Goal: Check status: Check status

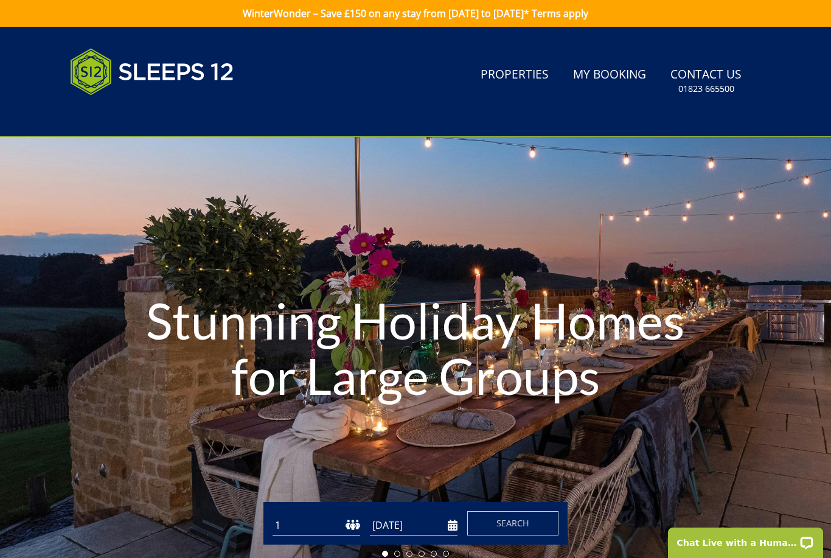
click at [593, 78] on link "My Booking" at bounding box center [609, 74] width 83 height 27
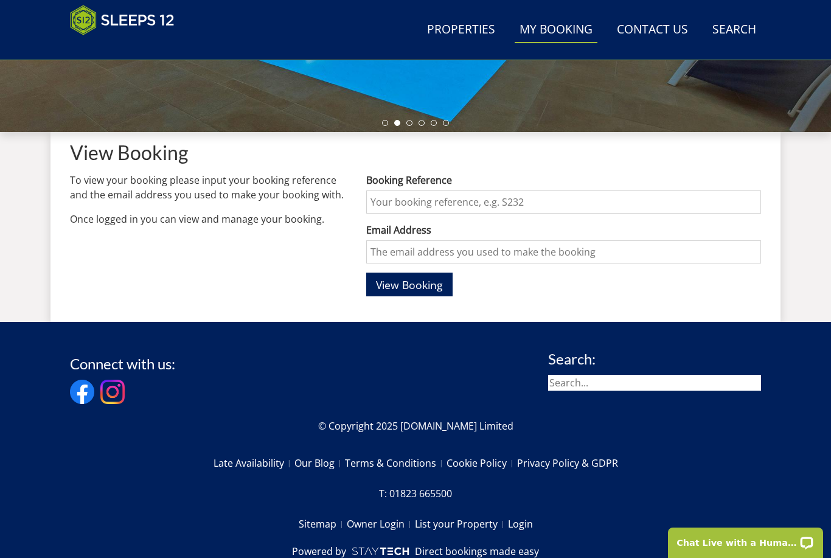
click at [391, 202] on input "Booking Reference" at bounding box center [563, 201] width 395 height 23
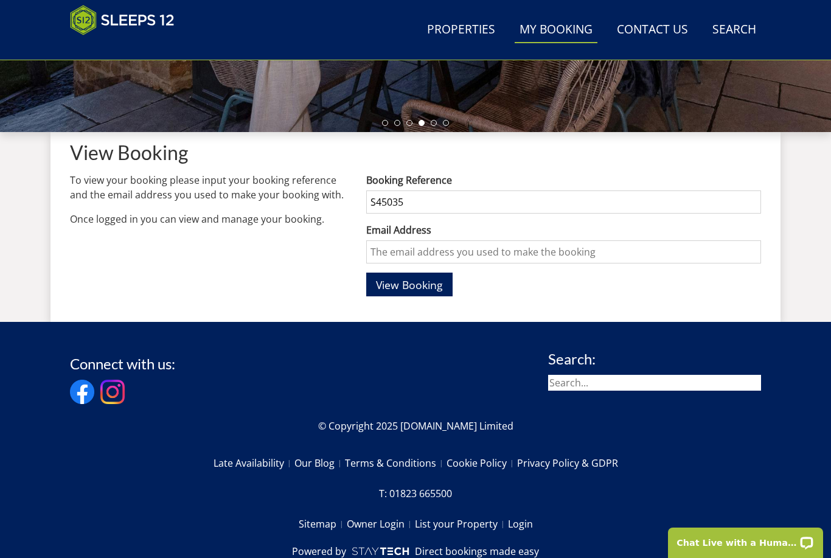
type input "S45035"
click at [524, 249] on input "Email Address" at bounding box center [563, 251] width 395 height 23
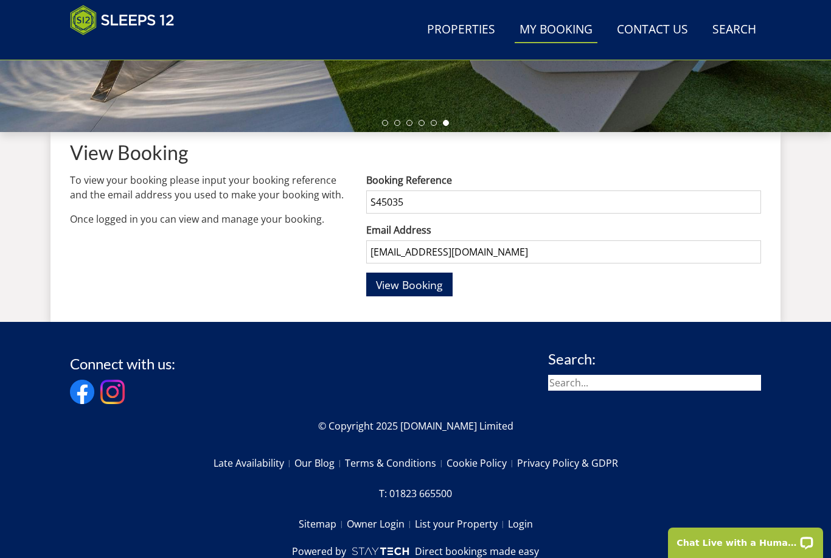
type input "[EMAIL_ADDRESS][DOMAIN_NAME]"
click at [421, 279] on span "View Booking" at bounding box center [409, 284] width 67 height 15
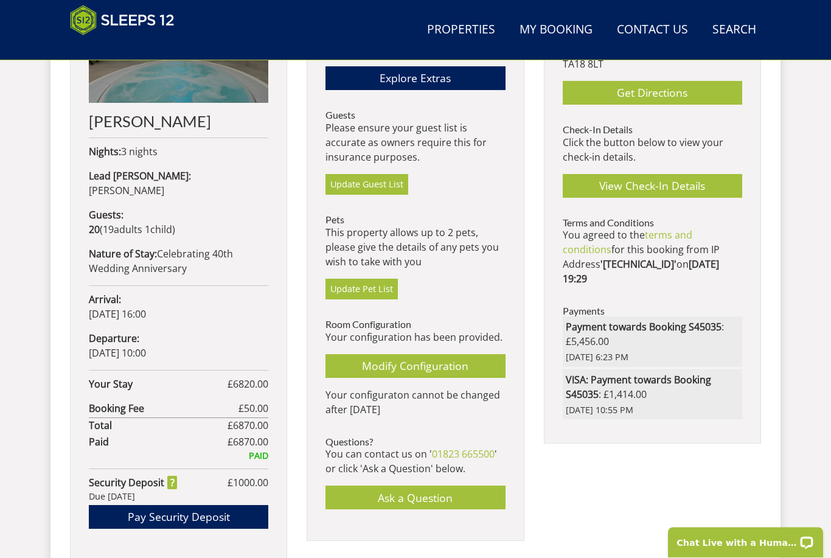
scroll to position [587, 0]
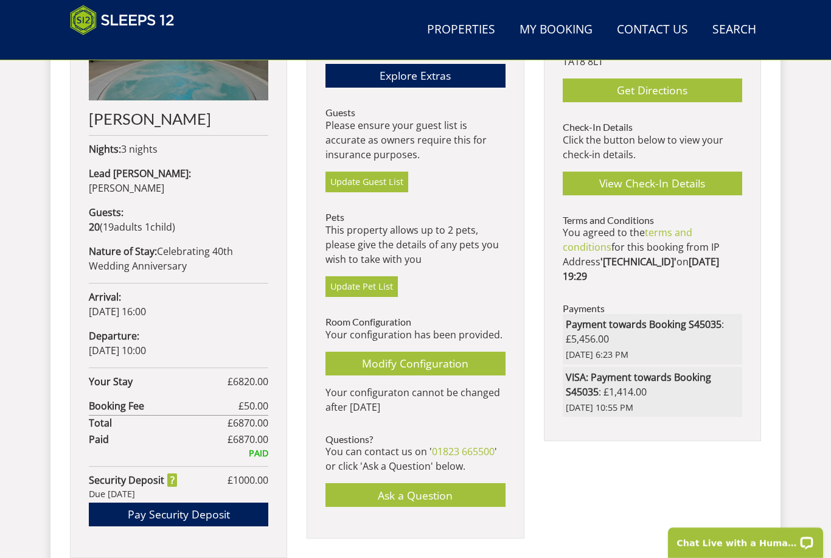
click at [436, 358] on link "Modify Configuration" at bounding box center [414, 364] width 179 height 24
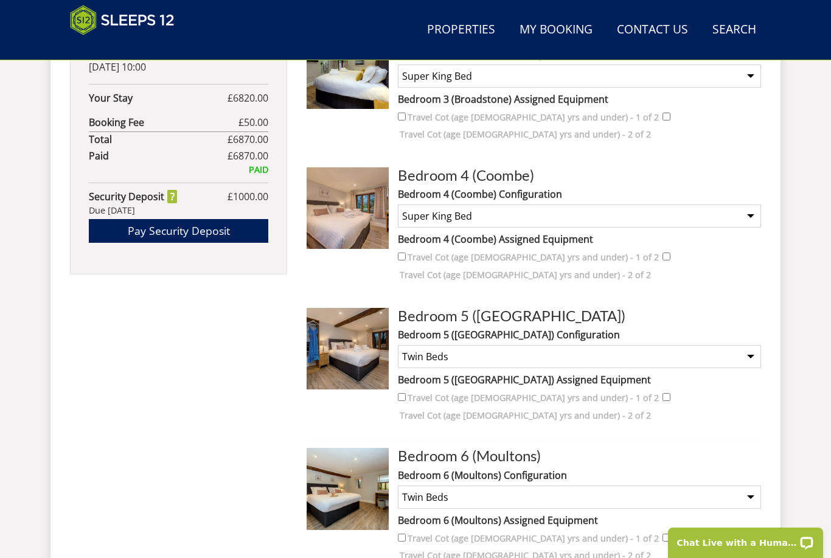
scroll to position [909, 0]
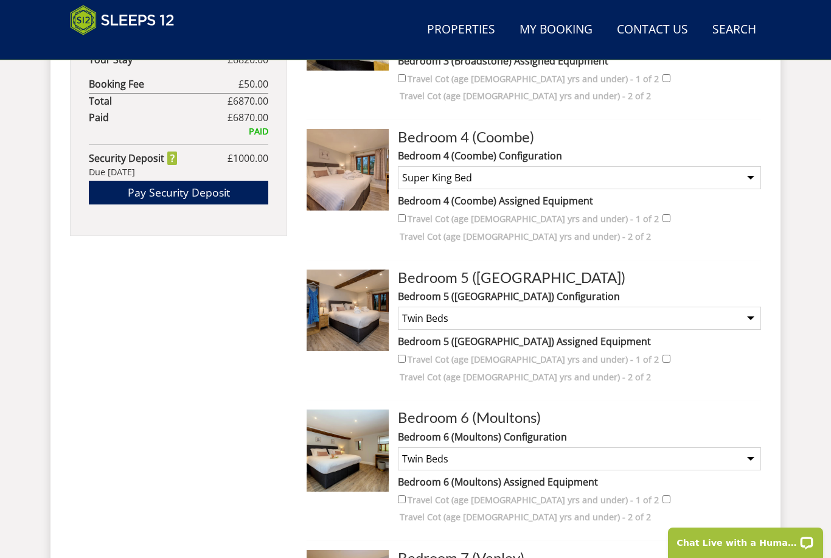
click at [744, 314] on select "None Selected Super King Bed Twin Beds Super King and 1 Extra Single (12 yrs or…" at bounding box center [579, 318] width 363 height 23
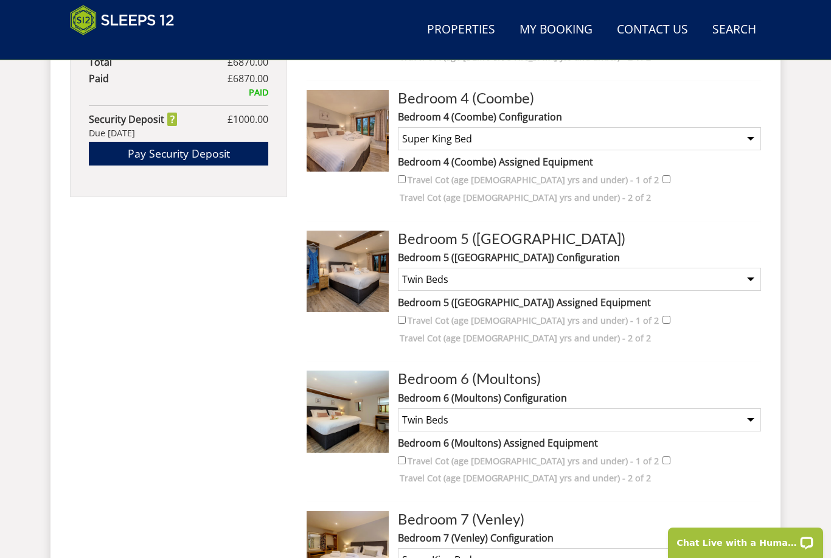
scroll to position [948, 0]
click at [750, 272] on select "None Selected Super King Bed Twin Beds Super King and 1 Extra Single (12 yrs or…" at bounding box center [579, 279] width 363 height 23
select select "1866"
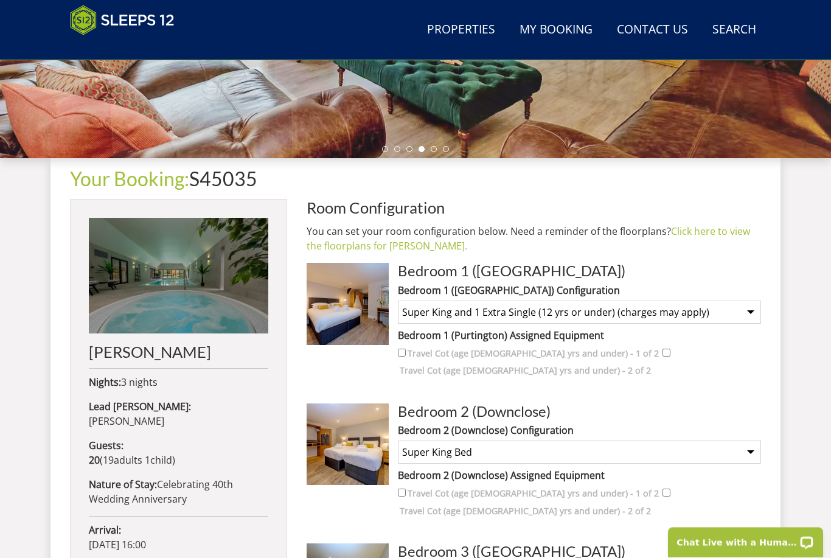
scroll to position [355, 0]
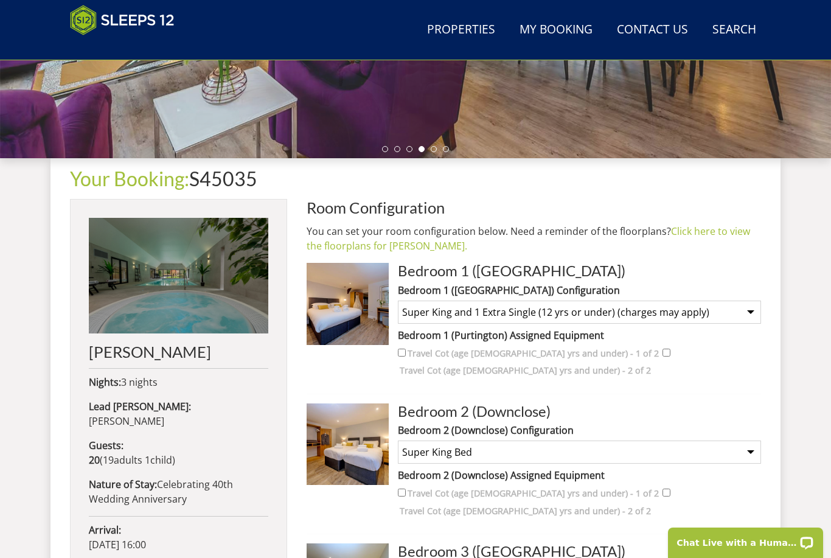
click at [218, 279] on img at bounding box center [178, 276] width 179 height 116
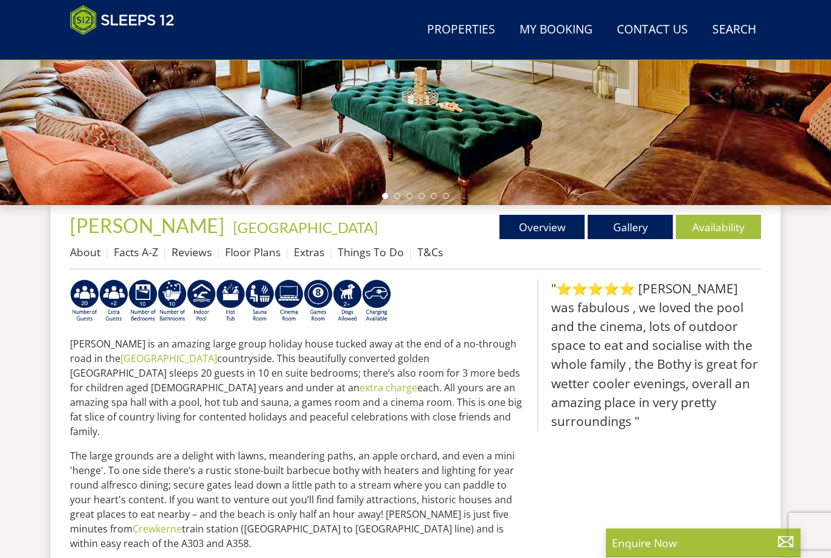
scroll to position [308, 0]
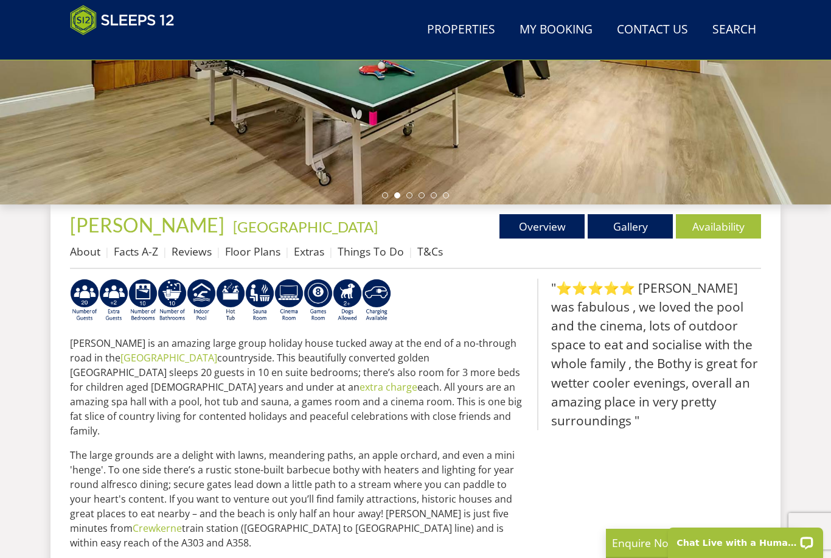
click at [255, 255] on link "Floor Plans" at bounding box center [252, 251] width 55 height 15
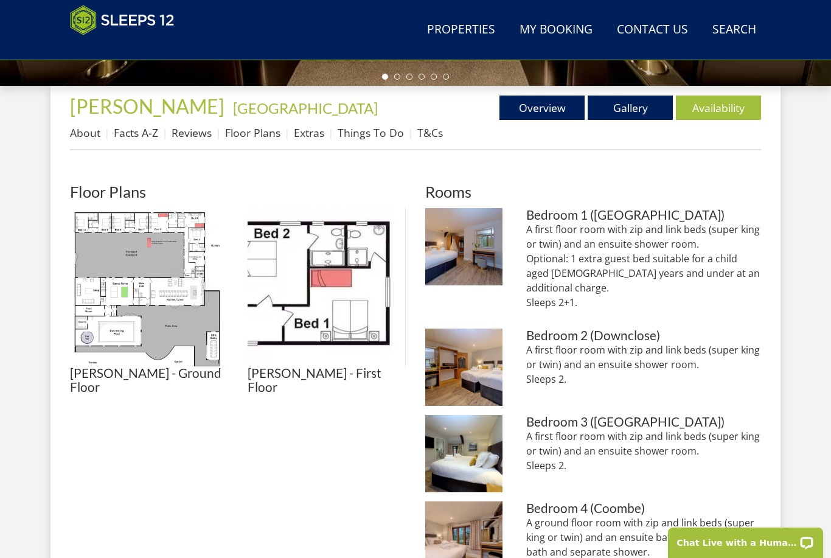
scroll to position [432, 0]
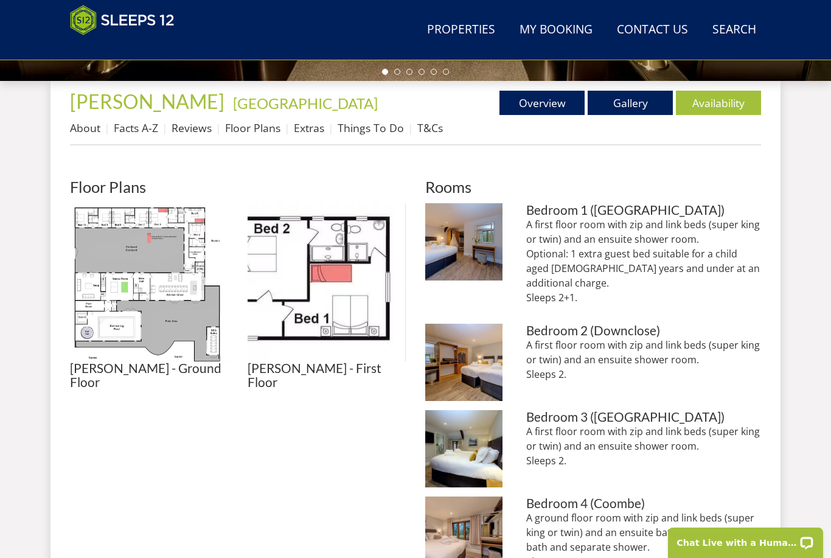
click at [144, 281] on img at bounding box center [149, 282] width 158 height 158
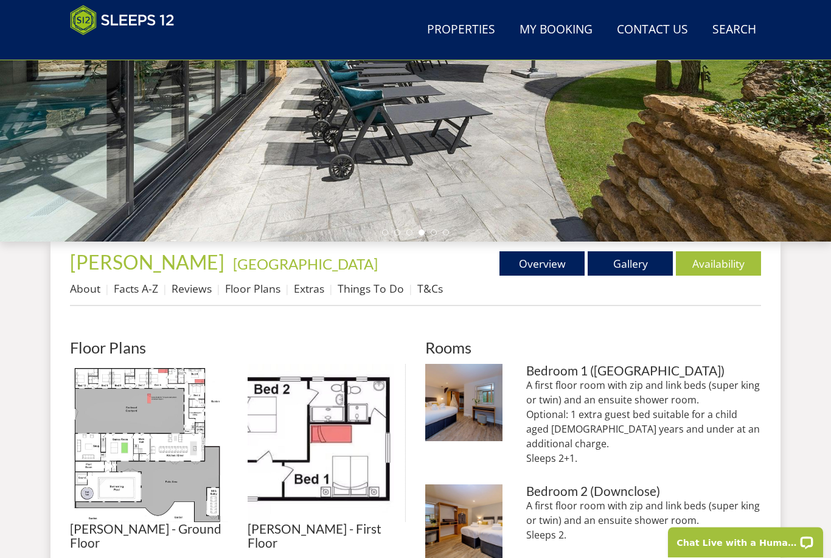
scroll to position [0, 0]
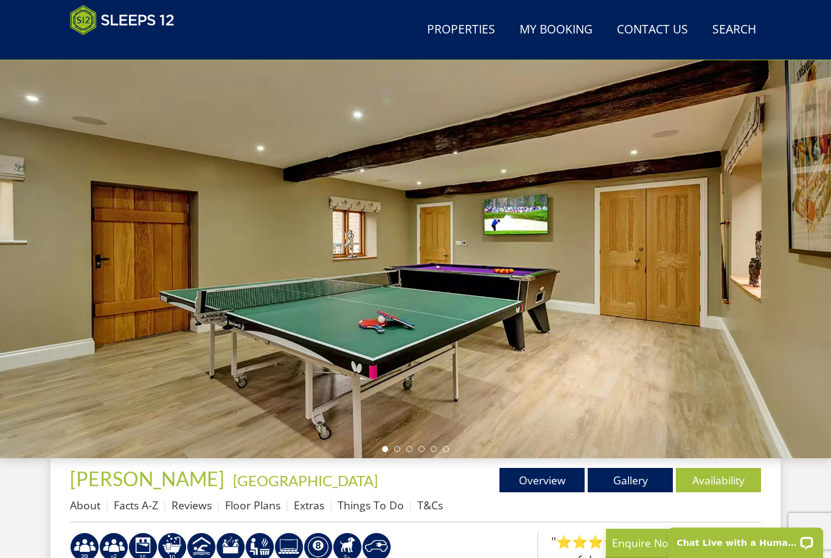
scroll to position [68, 0]
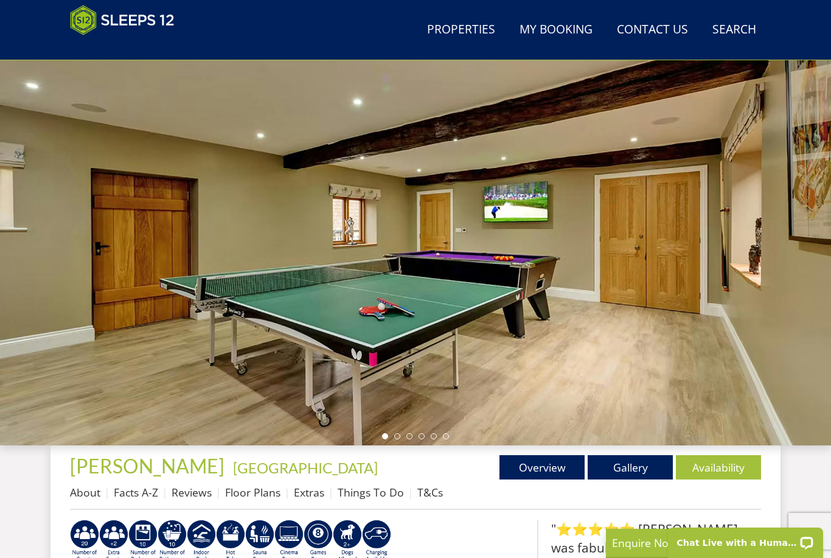
select select "1866"
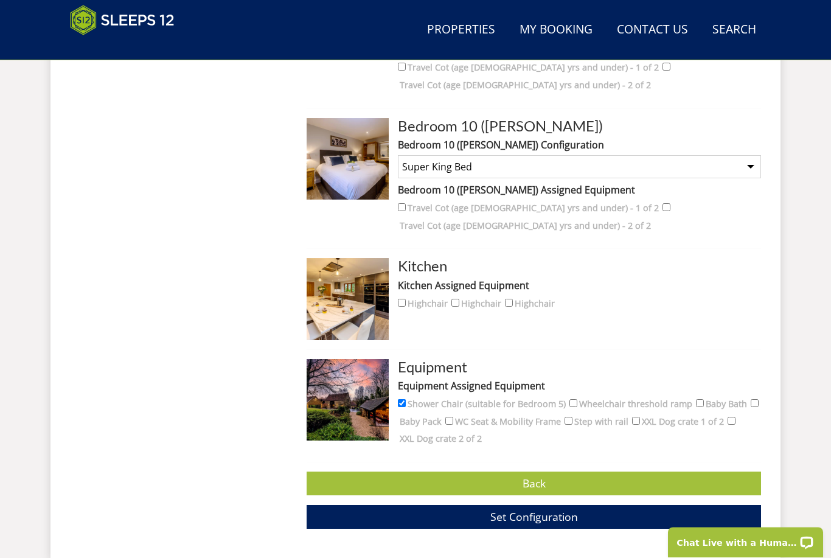
scroll to position [1765, 0]
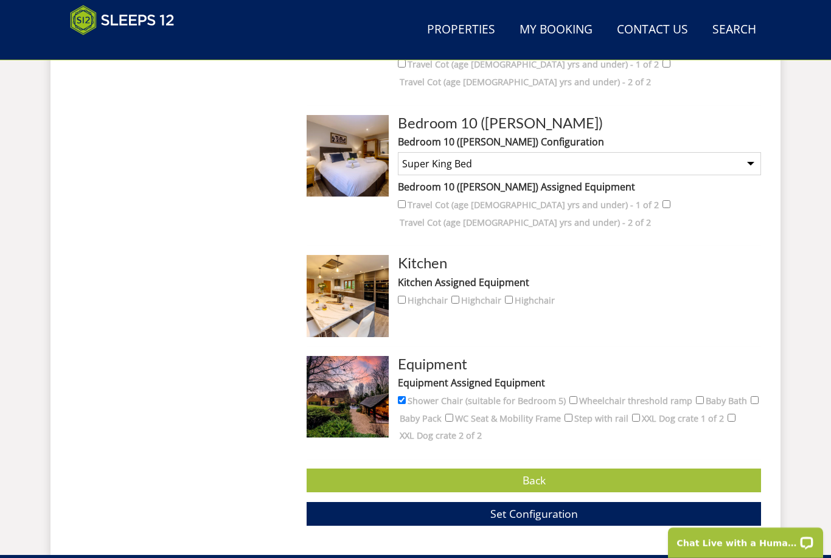
click at [521, 506] on span "Set Configuration" at bounding box center [534, 513] width 88 height 15
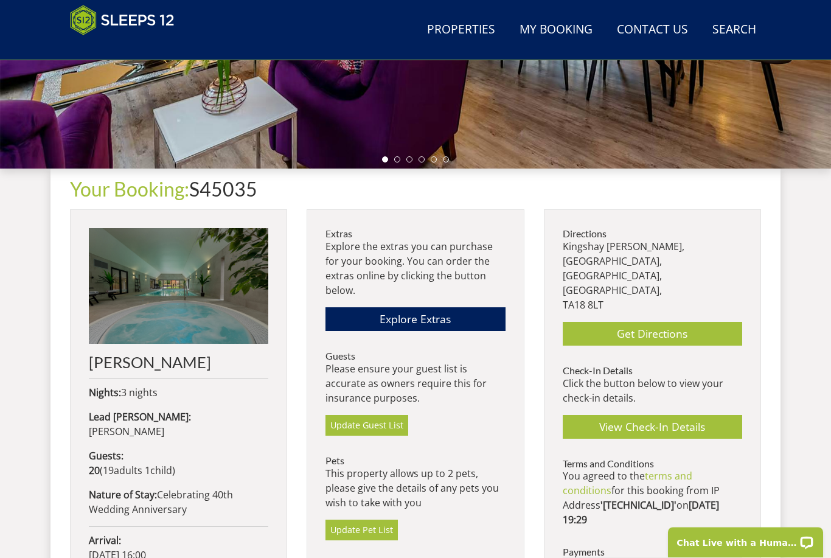
scroll to position [336, 0]
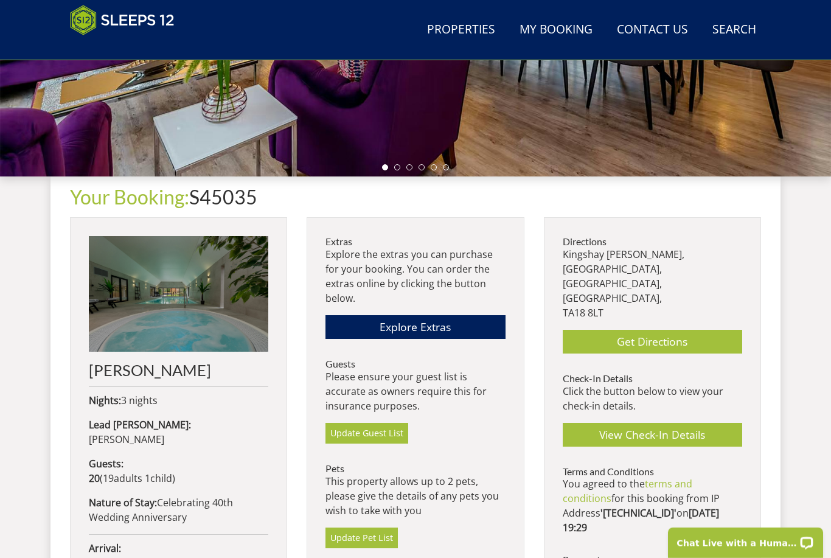
click at [380, 434] on link "Update Guest List" at bounding box center [366, 433] width 83 height 21
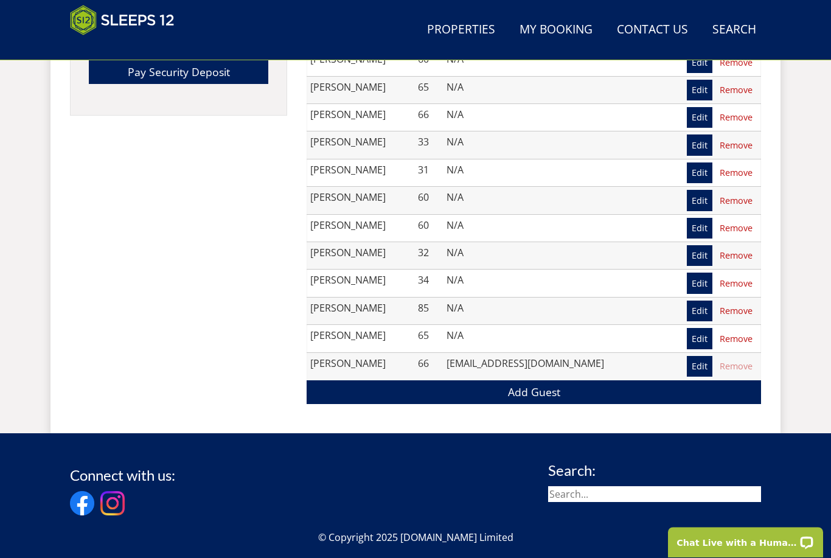
scroll to position [1132, 0]
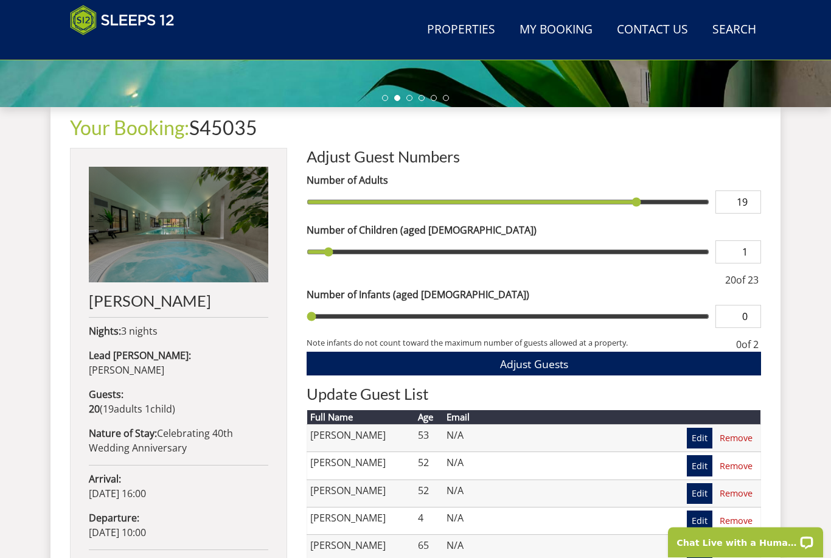
scroll to position [406, 0]
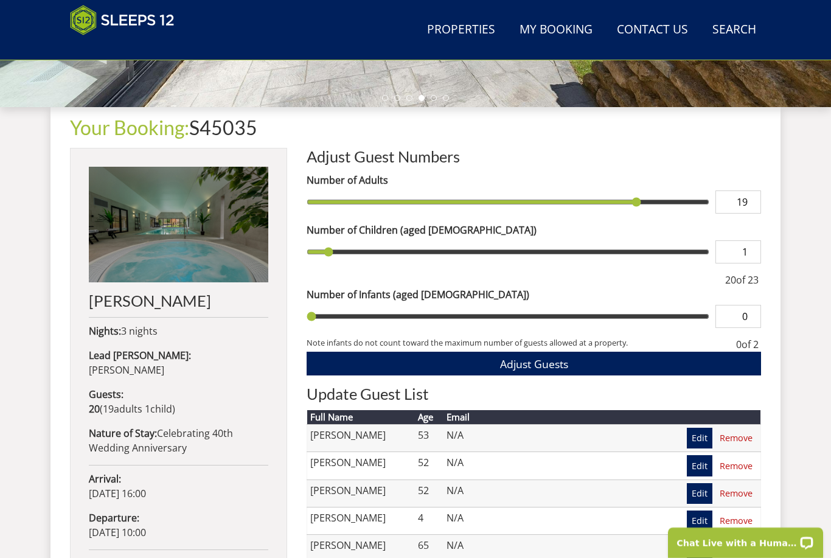
click at [752, 207] on input "19" at bounding box center [738, 201] width 46 height 23
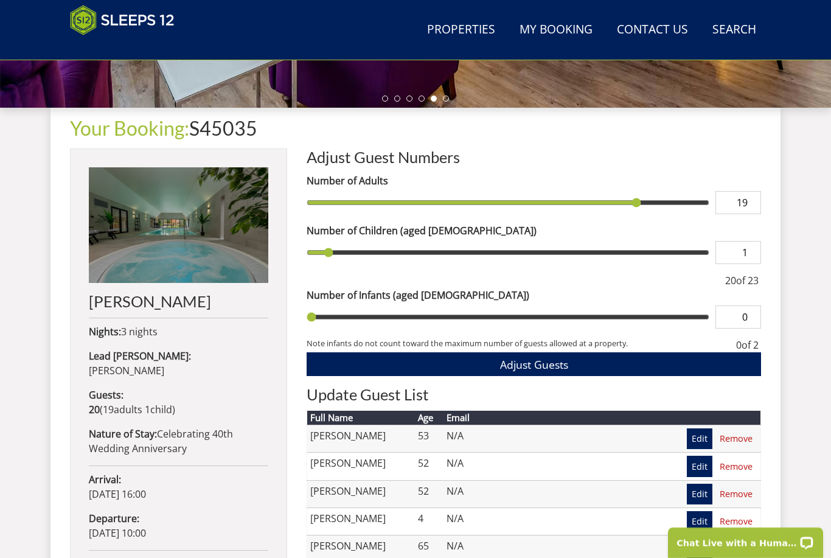
click at [756, 207] on input "19" at bounding box center [738, 202] width 46 height 23
type input "1"
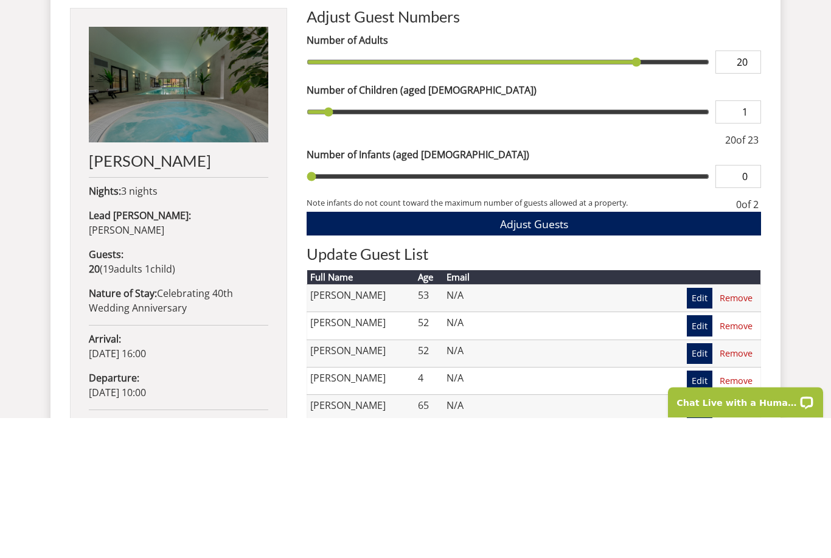
type input "20"
click at [820, 238] on div "Search Menu Properties My Booking Contact Us [PHONE_NUMBER] Search Check Availa…" at bounding box center [415, 340] width 831 height 1436
type input "20"
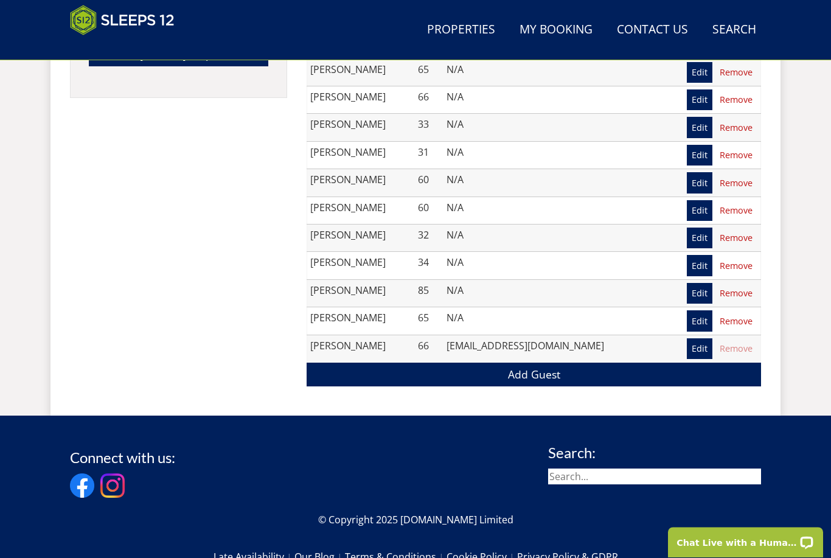
scroll to position [1094, 0]
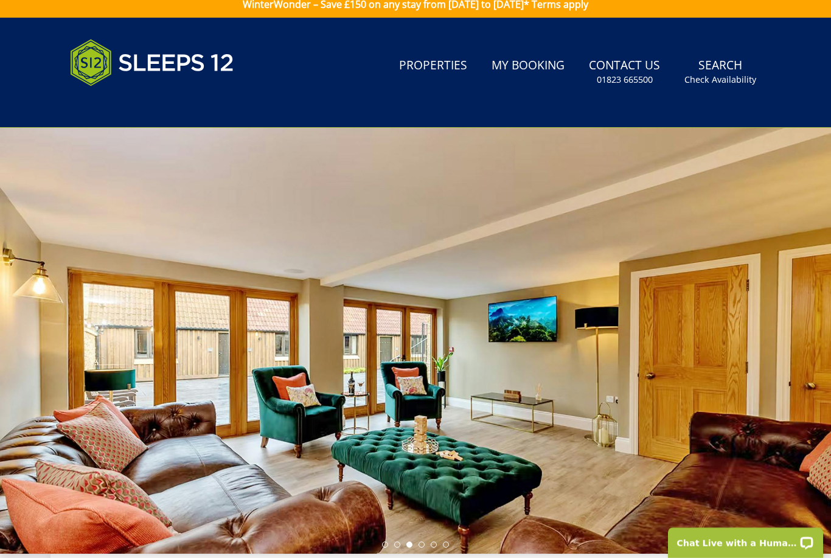
scroll to position [0, 0]
